Goal: Task Accomplishment & Management: Manage account settings

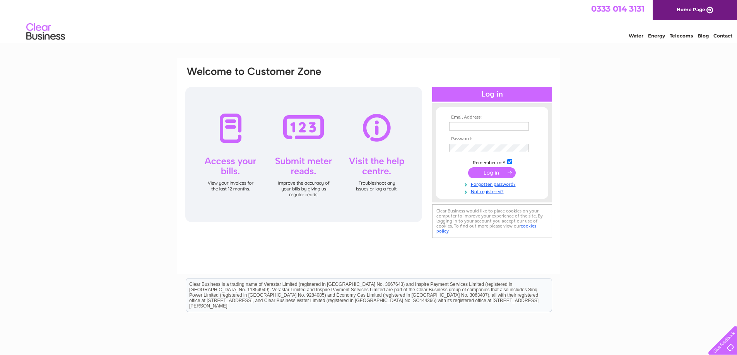
type input "[EMAIL_ADDRESS][PERSON_NAME][DOMAIN_NAME]"
click at [480, 170] on input "submit" at bounding box center [492, 172] width 48 height 11
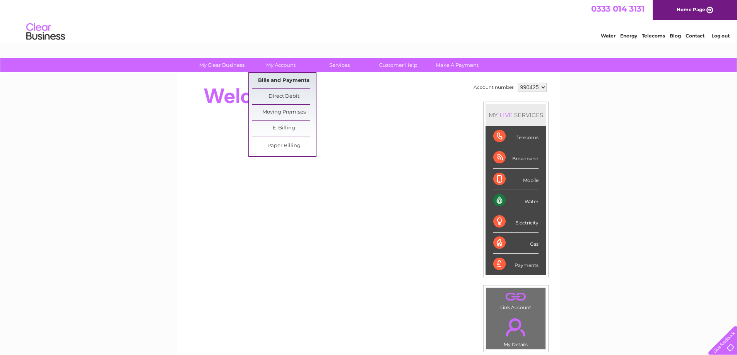
click at [285, 80] on link "Bills and Payments" at bounding box center [284, 80] width 64 height 15
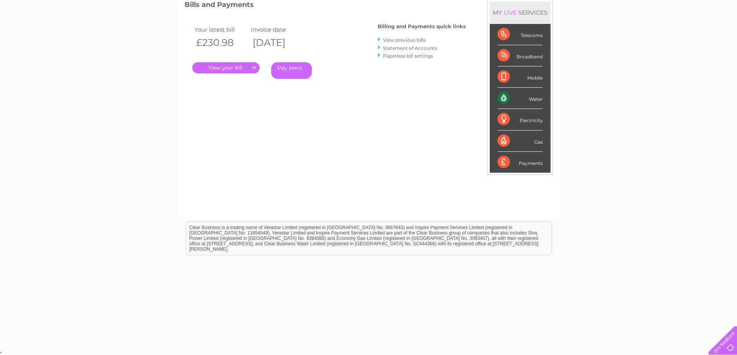
scroll to position [112, 0]
click at [506, 144] on div "Gas" at bounding box center [519, 140] width 45 height 21
click at [239, 68] on link "." at bounding box center [225, 67] width 67 height 11
click at [404, 41] on link "View previous bills" at bounding box center [404, 40] width 43 height 6
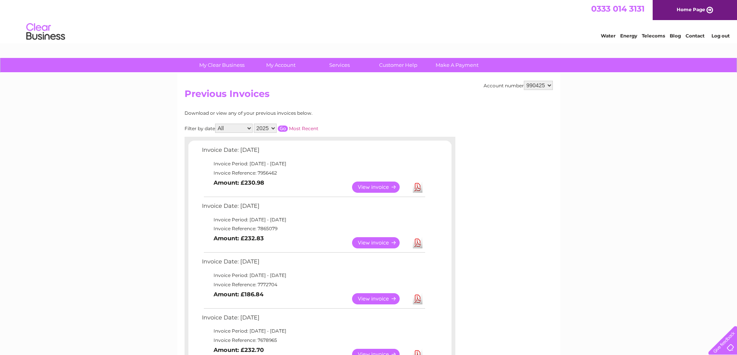
click at [416, 185] on link "Download" at bounding box center [418, 187] width 10 height 11
